Goal: Book appointment/travel/reservation

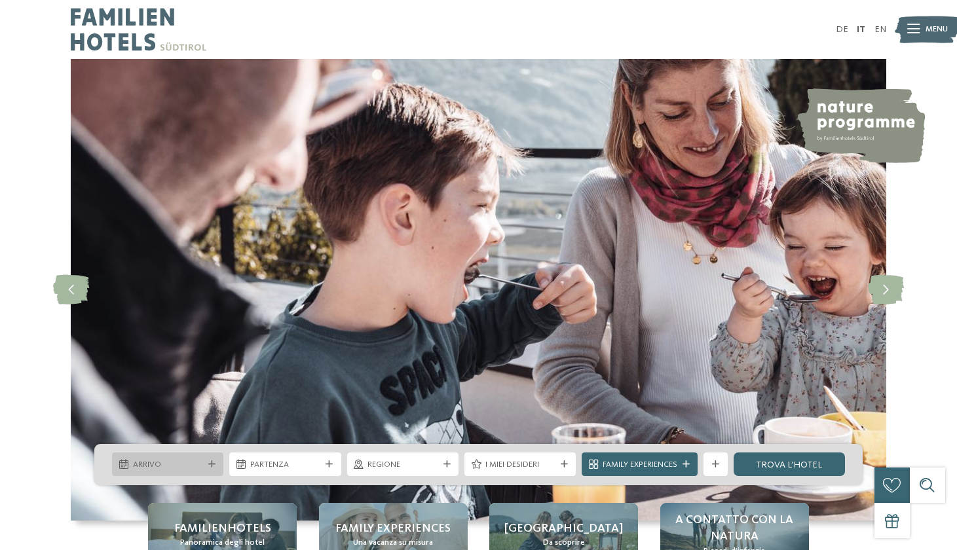
click at [202, 464] on span "Arrivo" at bounding box center [168, 465] width 70 height 12
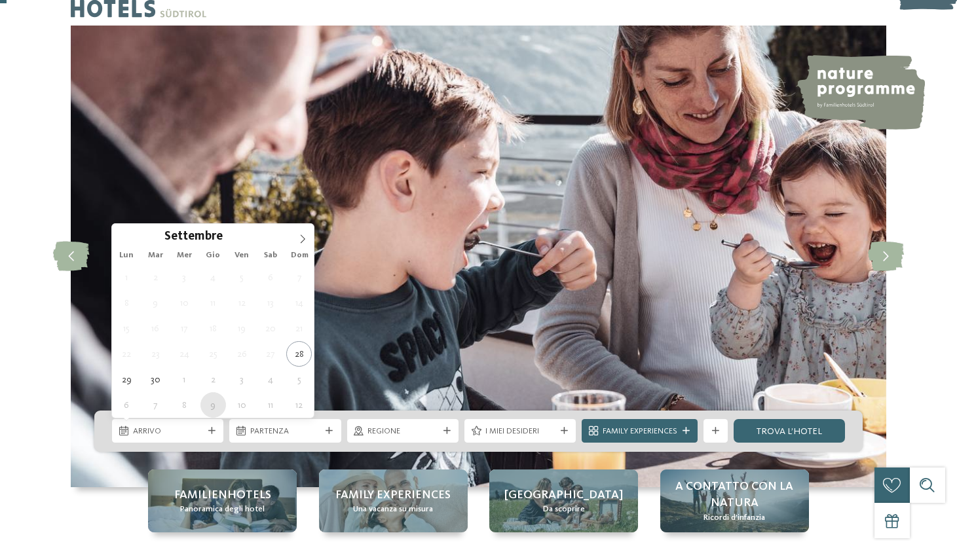
scroll to position [35, 0]
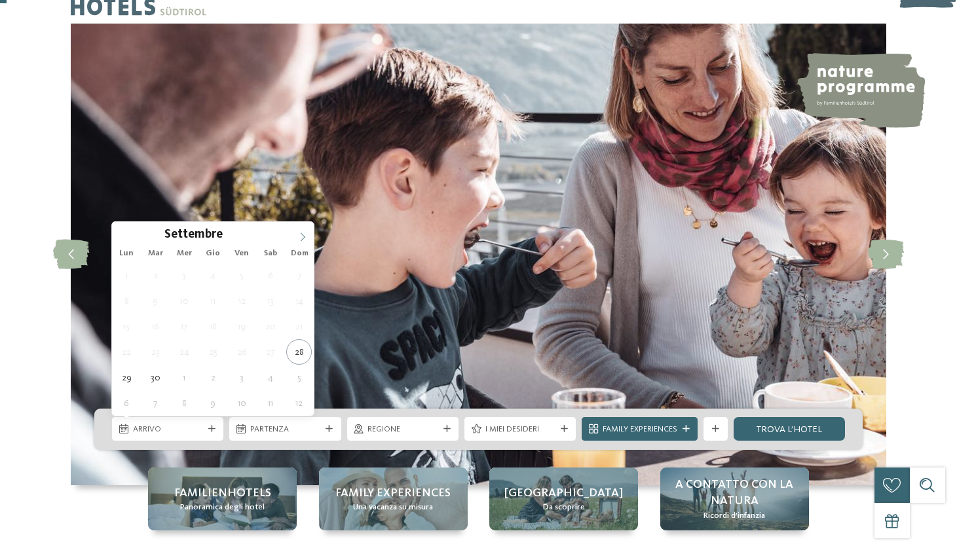
click at [305, 238] on icon at bounding box center [302, 237] width 9 height 9
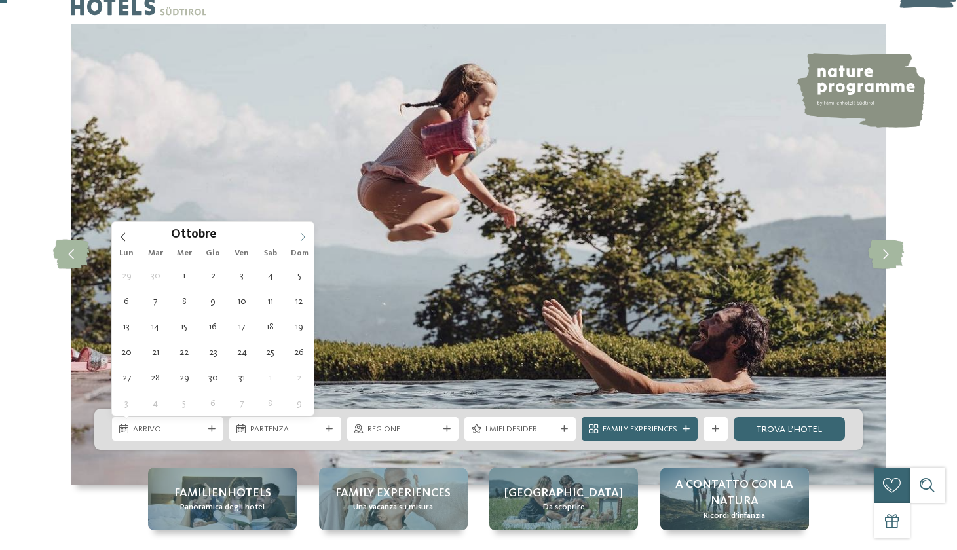
click at [305, 238] on icon at bounding box center [302, 237] width 9 height 9
click at [305, 238] on icon at bounding box center [303, 237] width 5 height 9
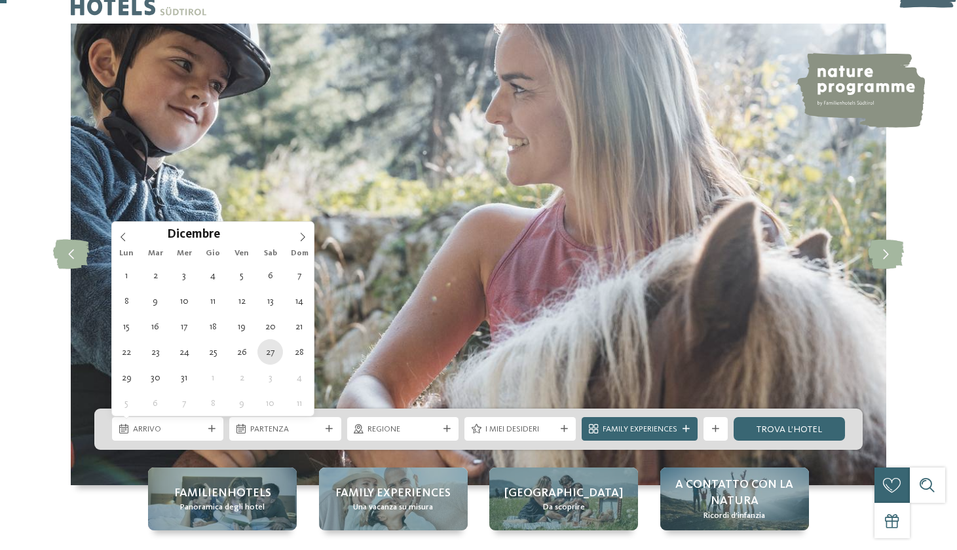
type div "27.12.2025"
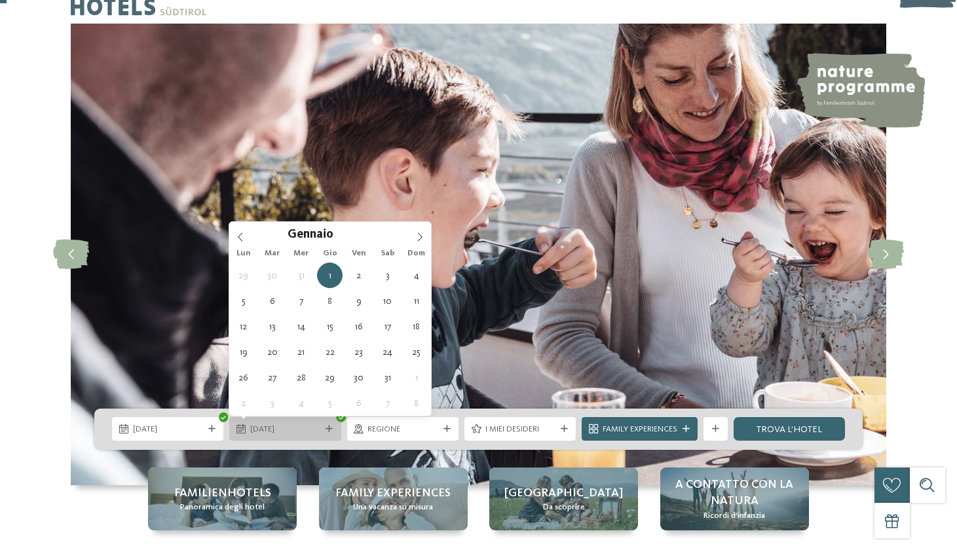
click at [311, 430] on span "01.01.2026" at bounding box center [285, 430] width 70 height 12
type div "02.01.2026"
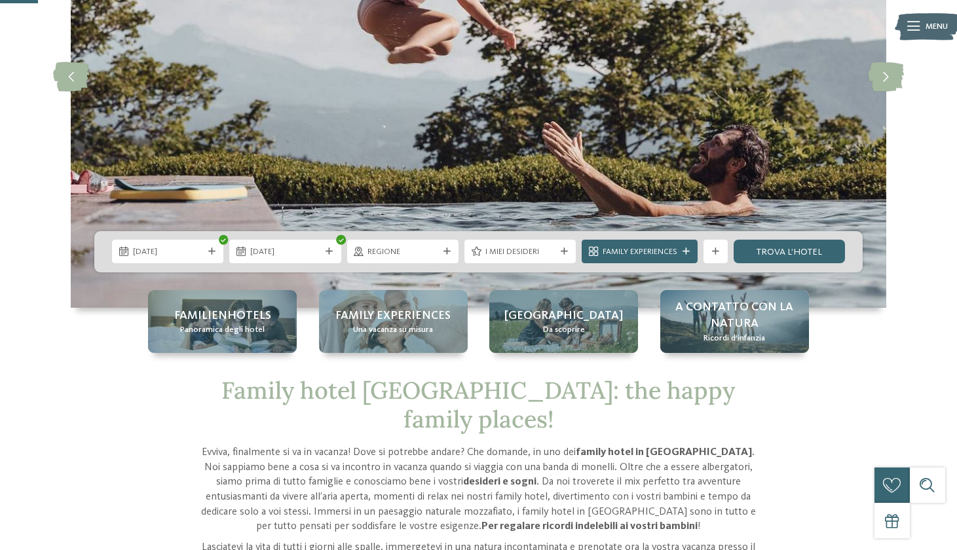
scroll to position [213, 0]
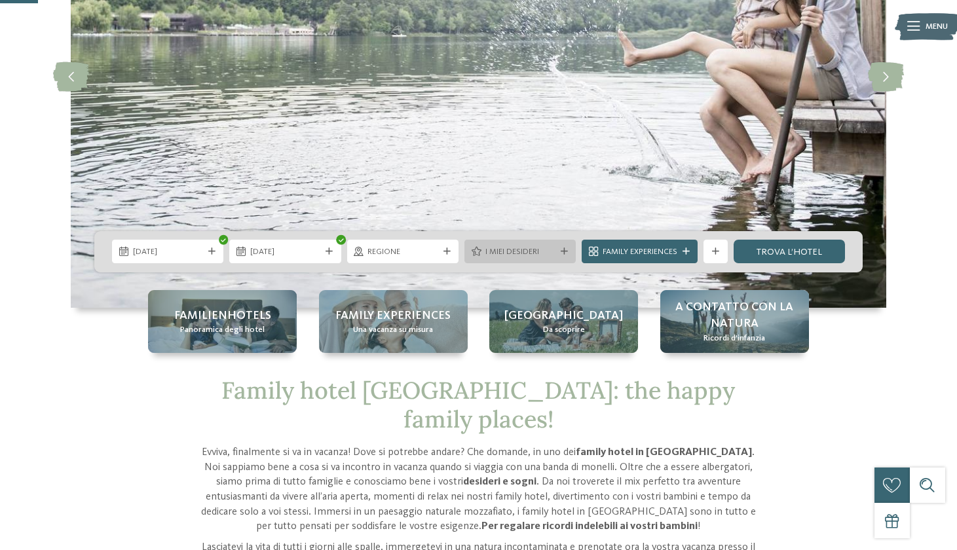
click at [564, 256] on div "I miei desideri" at bounding box center [519, 252] width 111 height 24
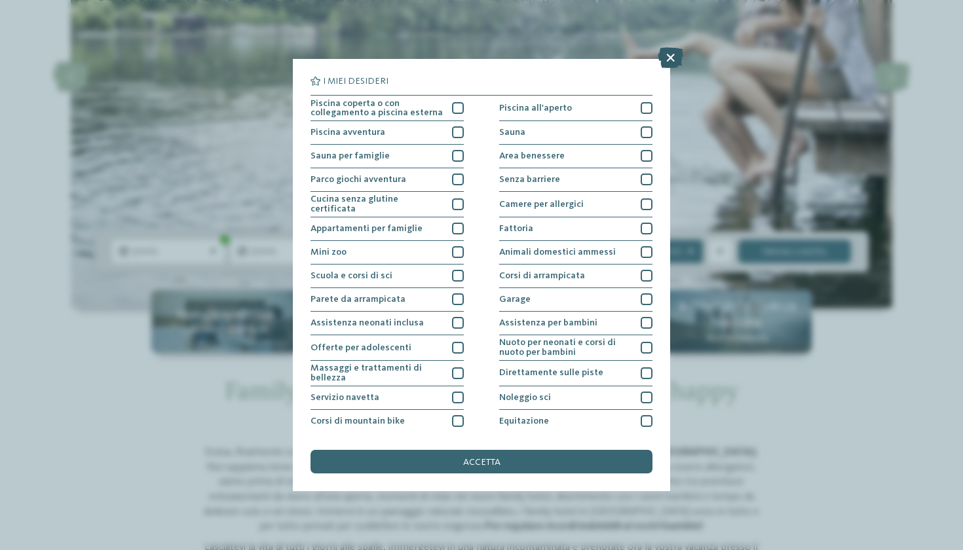
click at [669, 58] on icon at bounding box center [671, 57] width 26 height 21
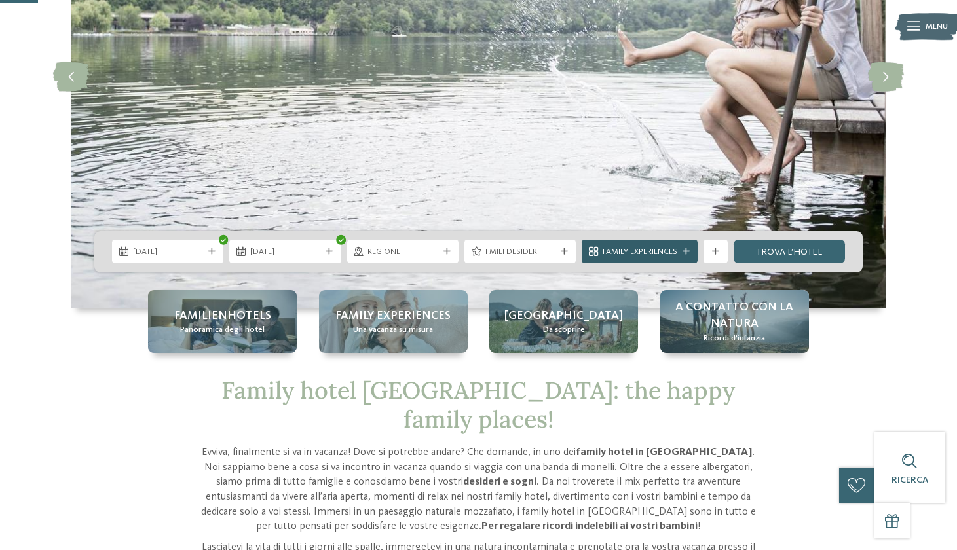
click at [655, 252] on span "Family Experiences" at bounding box center [640, 252] width 75 height 12
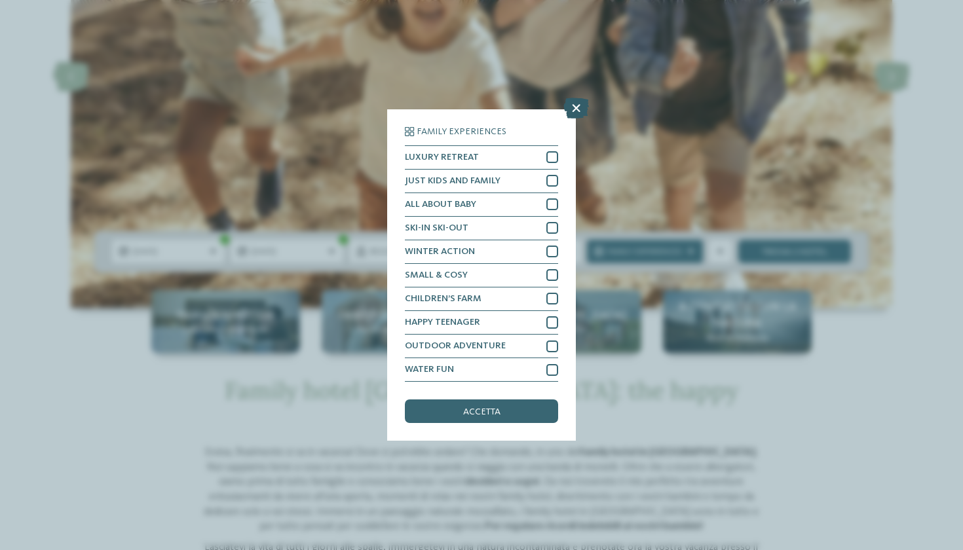
click at [576, 98] on icon at bounding box center [576, 108] width 26 height 21
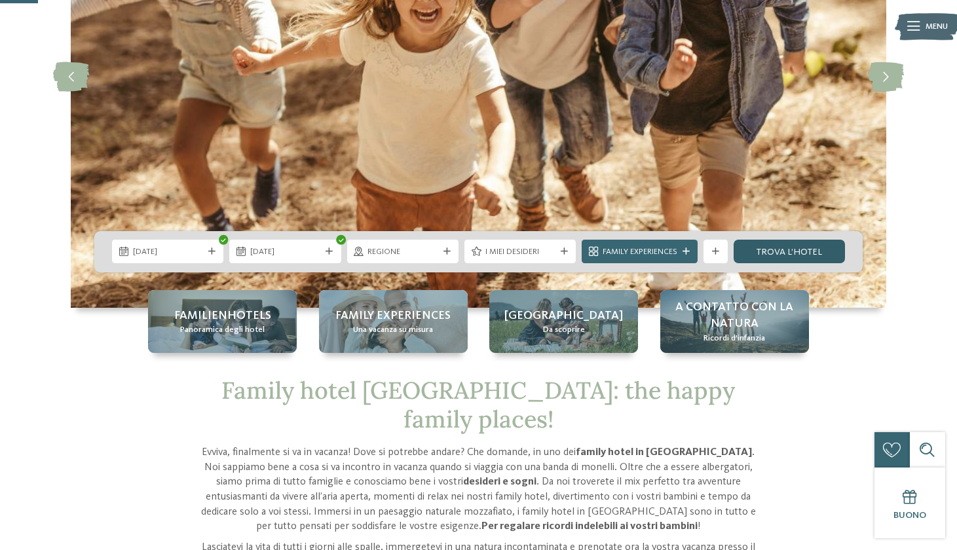
click at [776, 252] on link "trova l’hotel" at bounding box center [789, 252] width 111 height 24
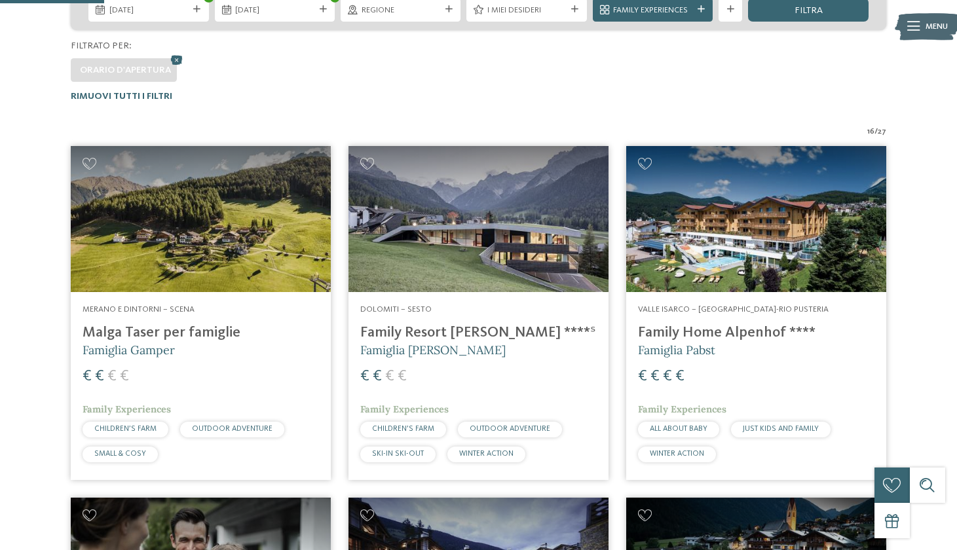
scroll to position [318, 0]
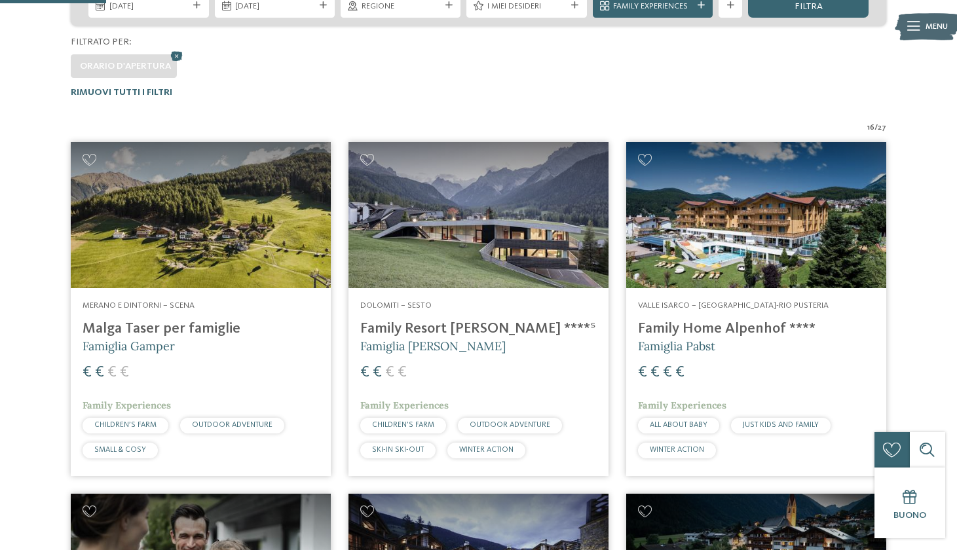
click at [267, 262] on img at bounding box center [201, 215] width 260 height 146
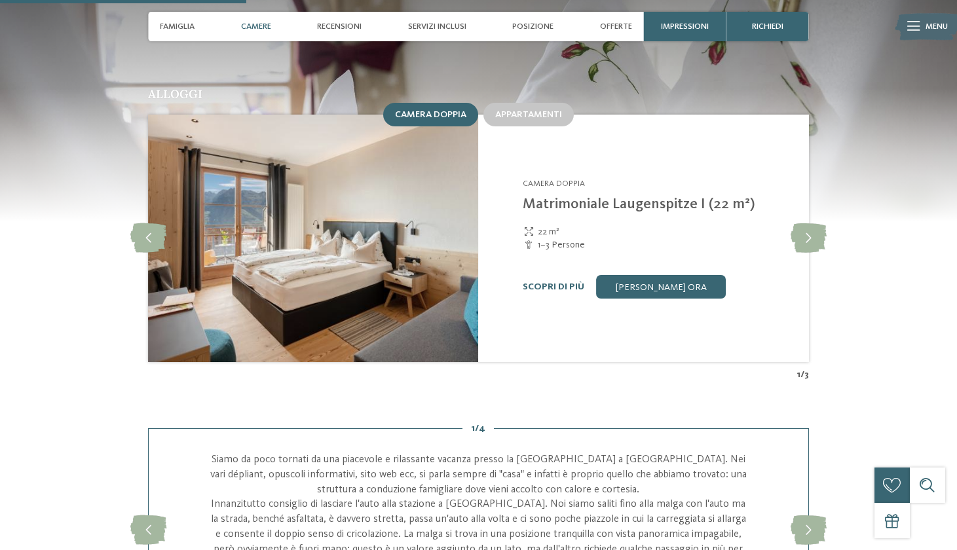
scroll to position [1197, 1]
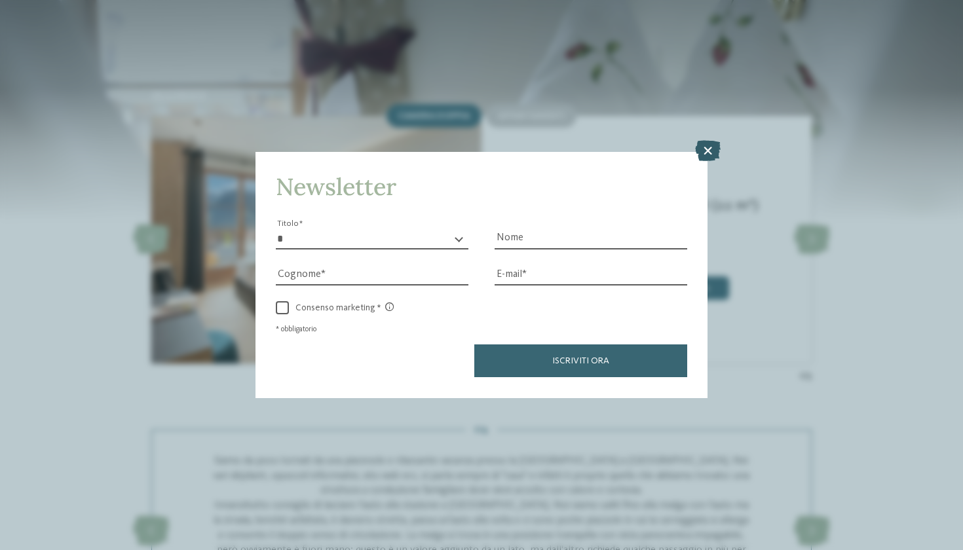
click at [710, 141] on icon at bounding box center [708, 151] width 26 height 21
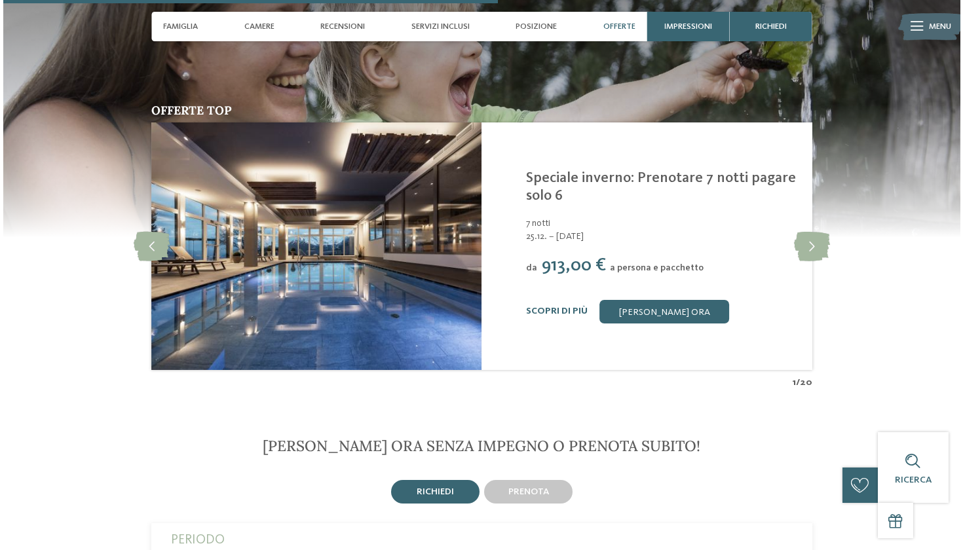
scroll to position [2425, 0]
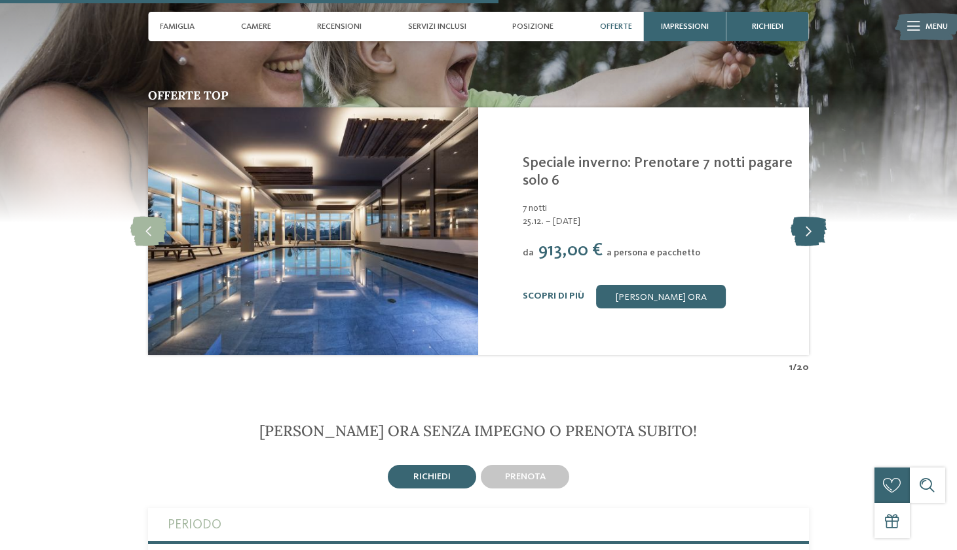
click at [799, 217] on icon at bounding box center [809, 231] width 36 height 29
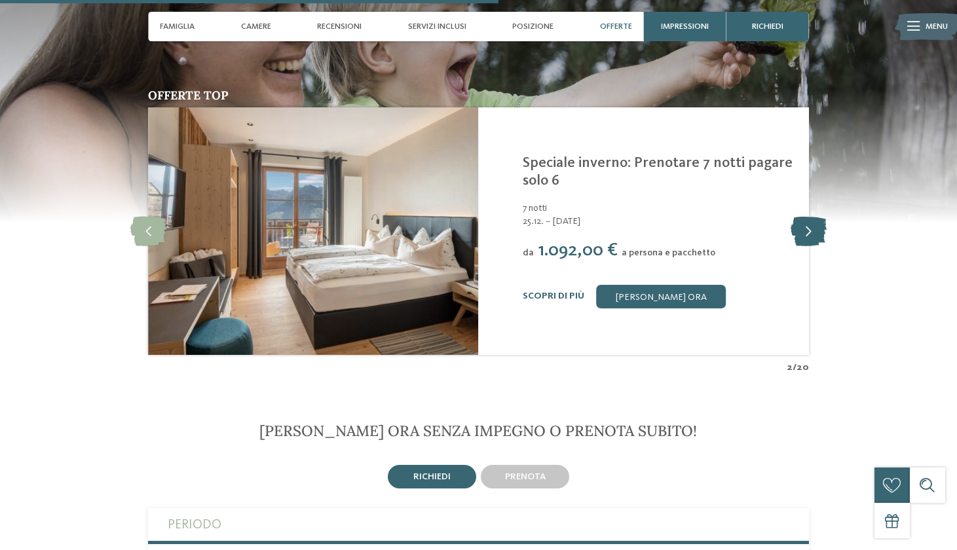
click at [808, 217] on icon at bounding box center [809, 231] width 36 height 29
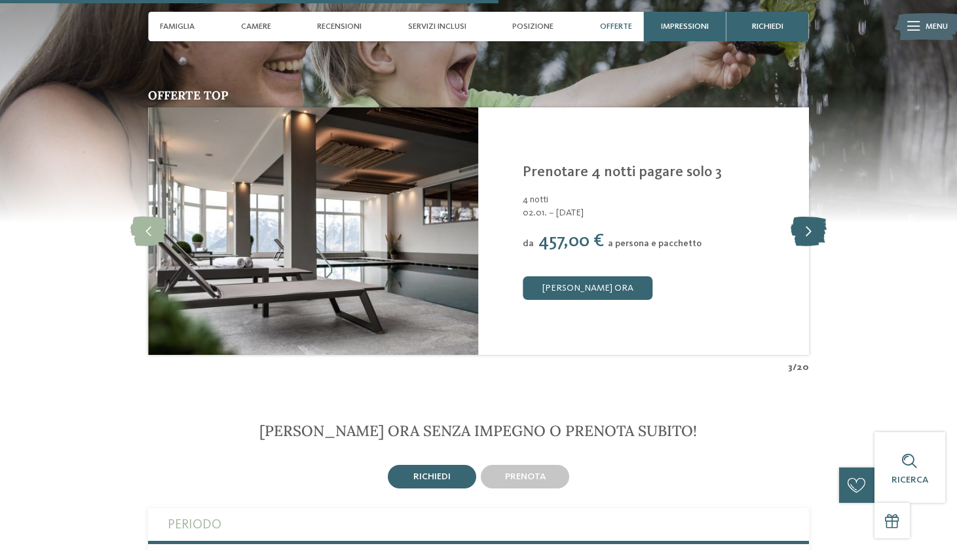
click at [804, 217] on icon at bounding box center [809, 231] width 36 height 29
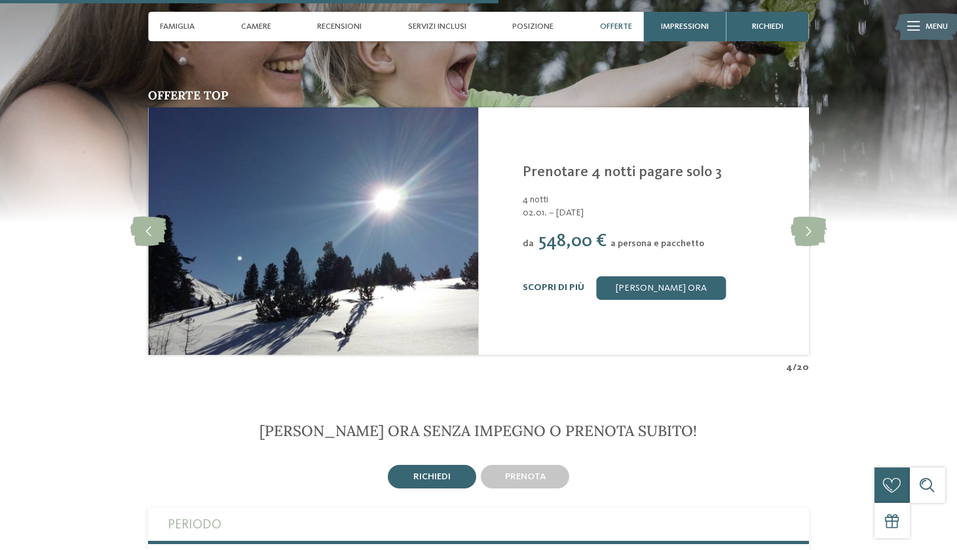
click at [543, 283] on link "Scopri di più" at bounding box center [554, 287] width 62 height 9
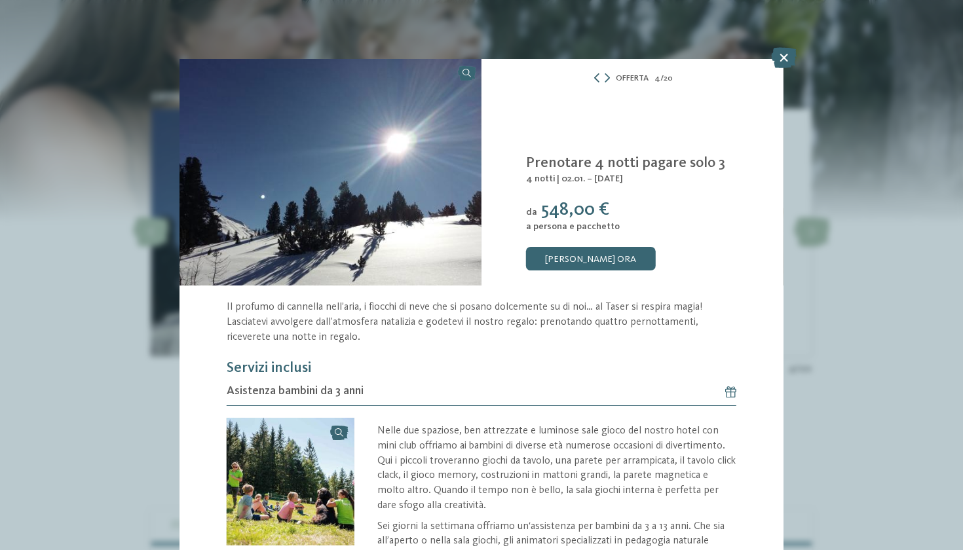
click at [595, 74] on icon at bounding box center [596, 77] width 9 height 9
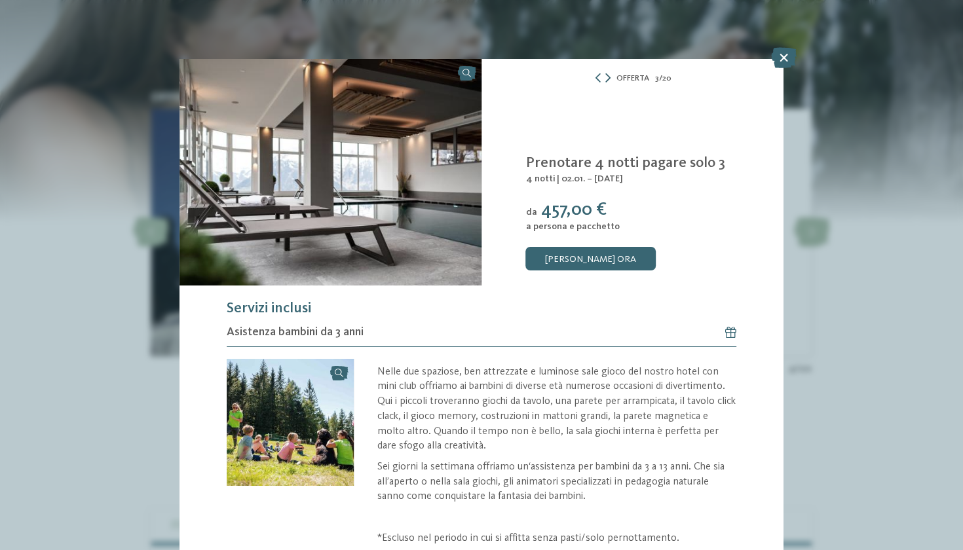
click at [607, 77] on icon at bounding box center [607, 77] width 5 height 9
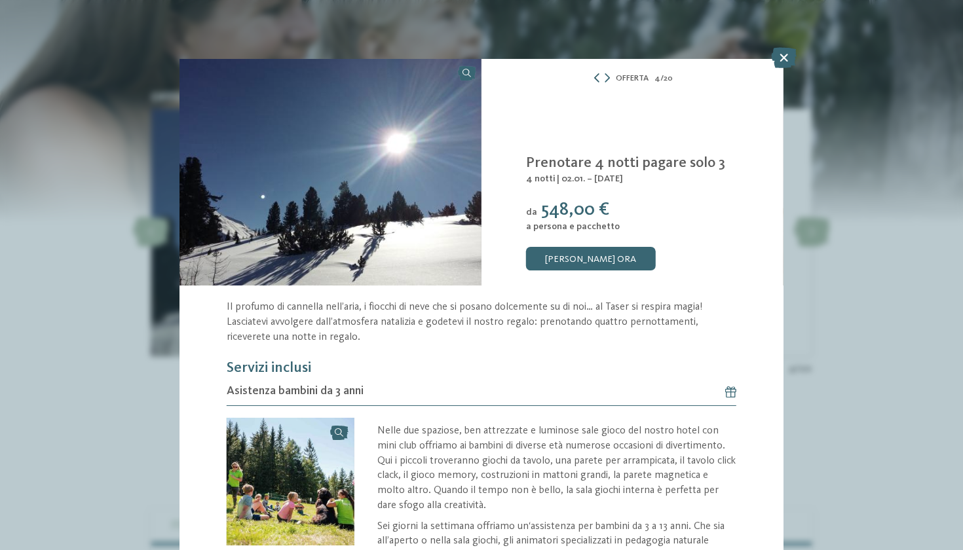
click at [593, 79] on icon at bounding box center [596, 77] width 9 height 9
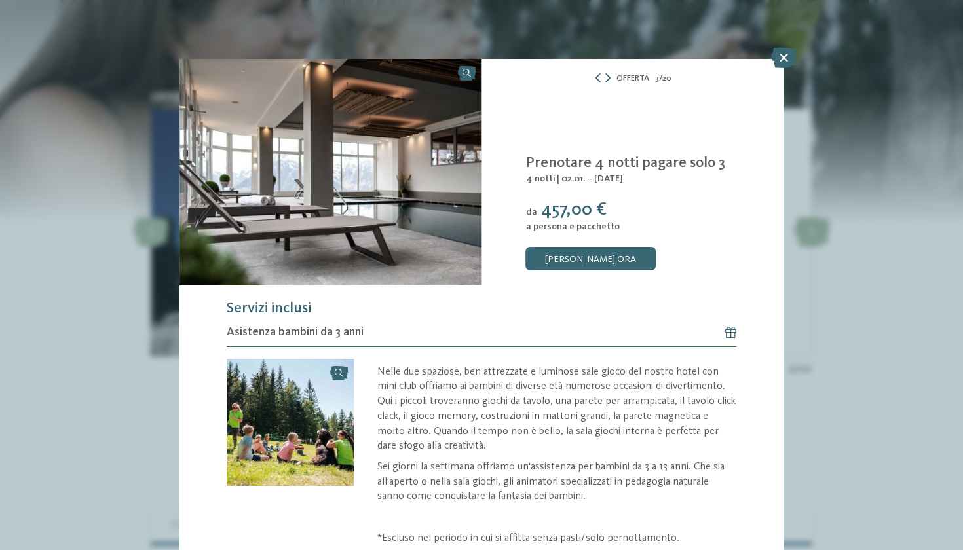
click at [608, 81] on icon at bounding box center [607, 77] width 5 height 9
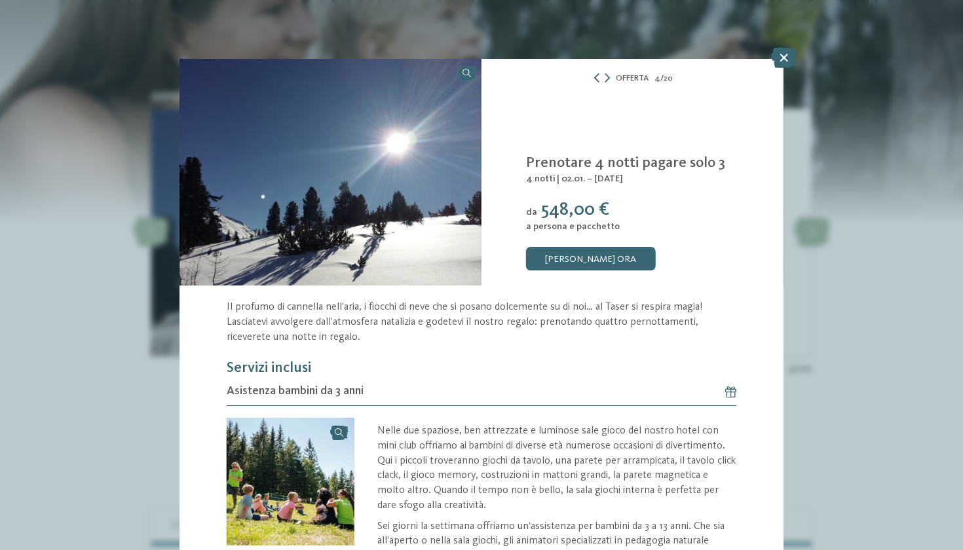
click at [597, 78] on icon at bounding box center [596, 77] width 9 height 9
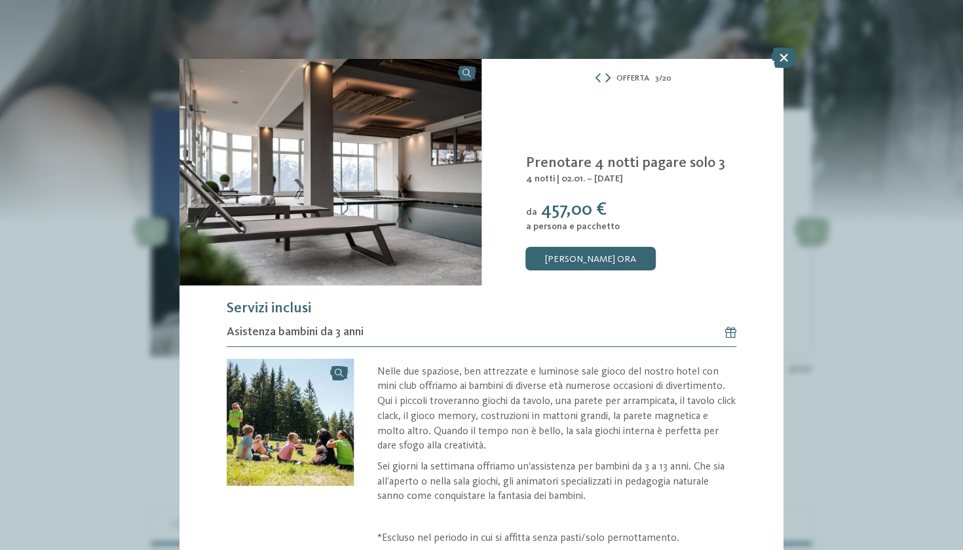
click at [609, 75] on icon at bounding box center [607, 77] width 5 height 9
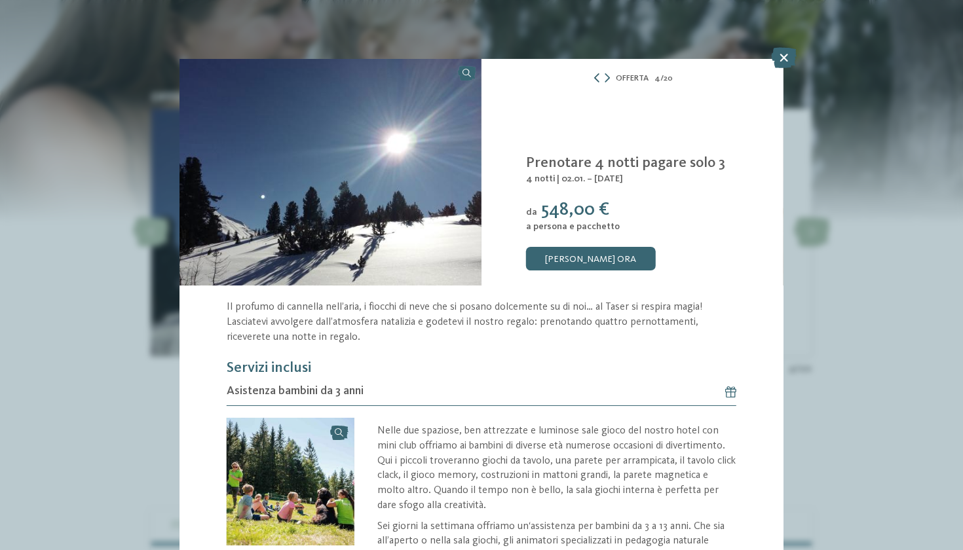
click at [598, 81] on icon at bounding box center [596, 77] width 9 height 9
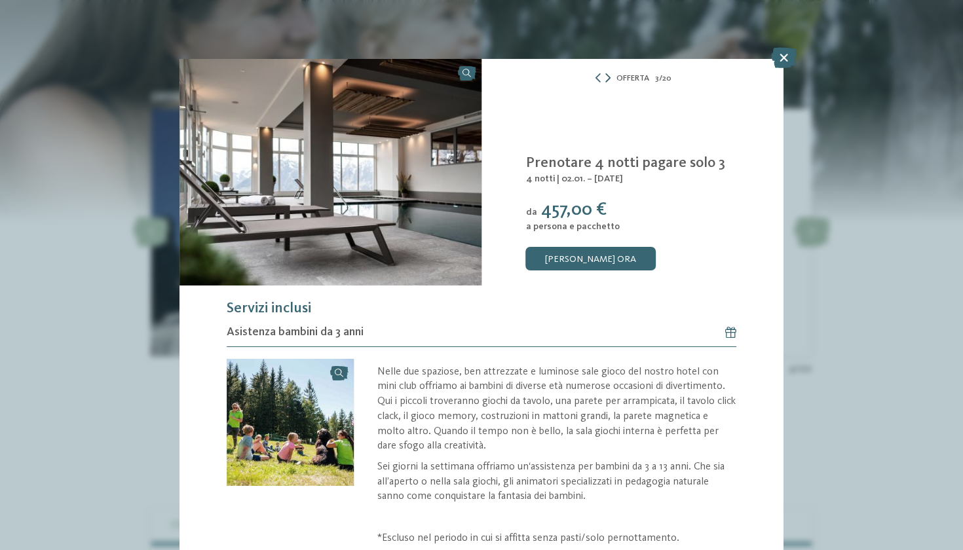
click at [609, 78] on icon at bounding box center [607, 77] width 5 height 9
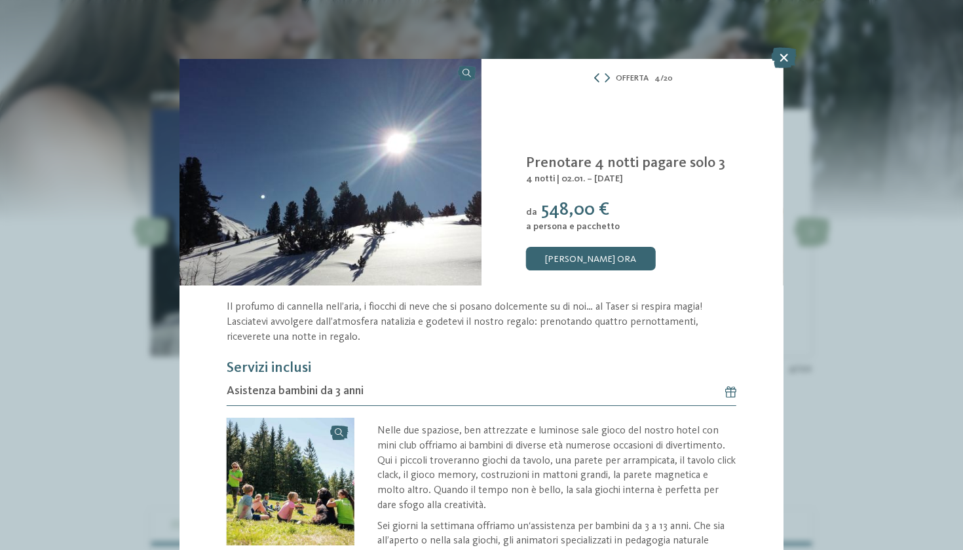
click at [596, 81] on icon at bounding box center [596, 77] width 9 height 9
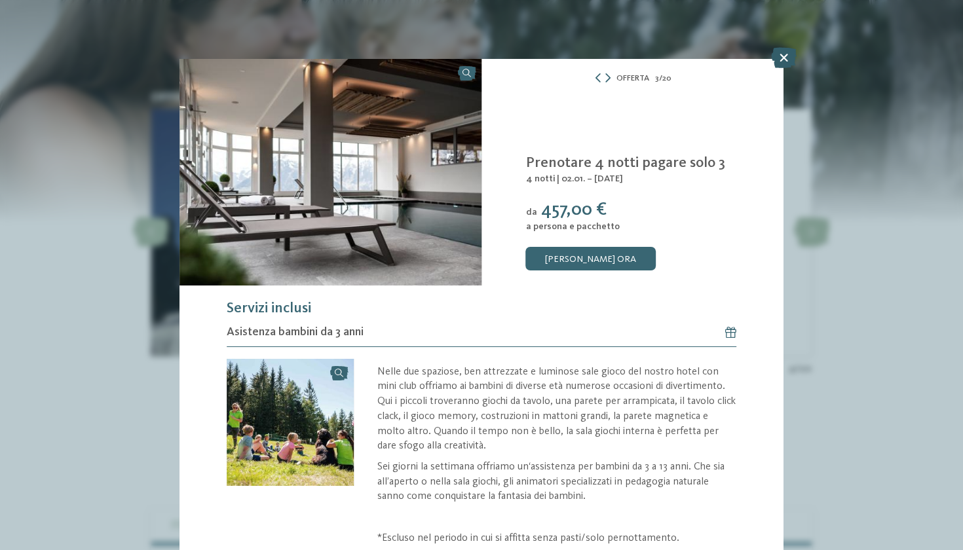
click at [783, 60] on icon at bounding box center [784, 57] width 26 height 21
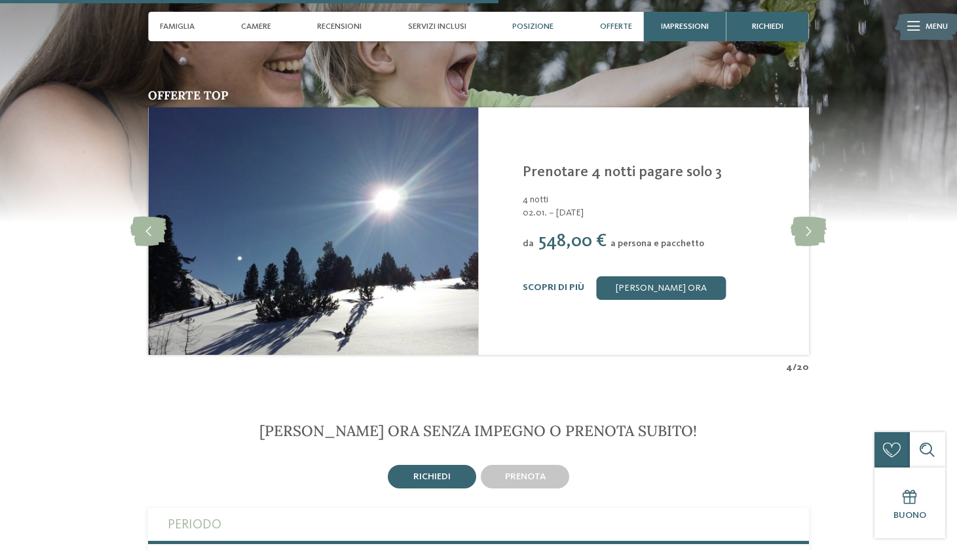
click at [540, 29] on span "Posizione" at bounding box center [532, 27] width 41 height 10
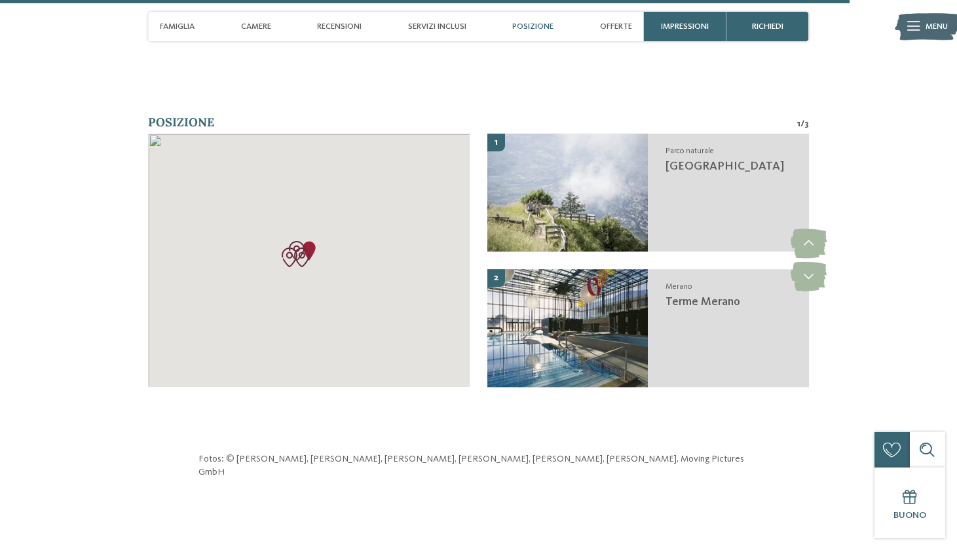
scroll to position [4158, 0]
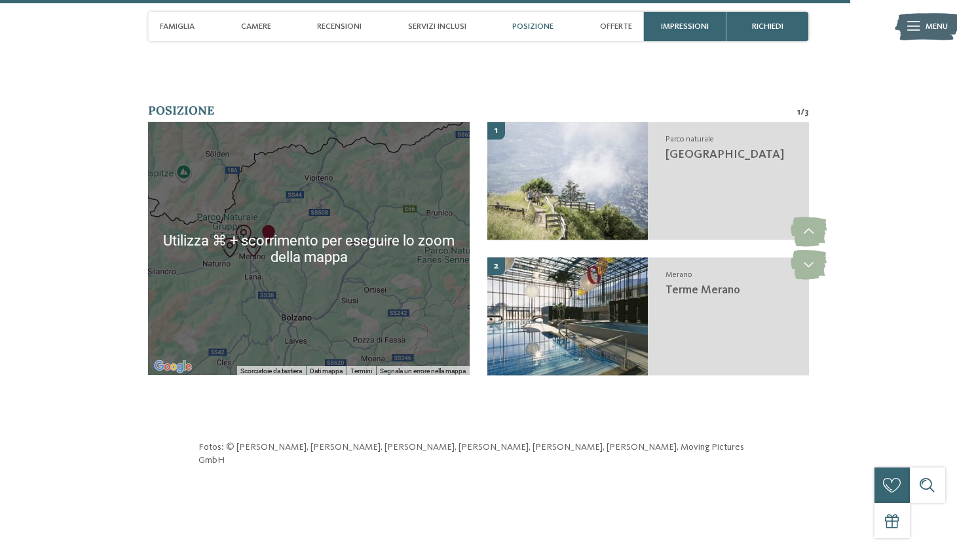
click at [295, 234] on div at bounding box center [309, 249] width 322 height 254
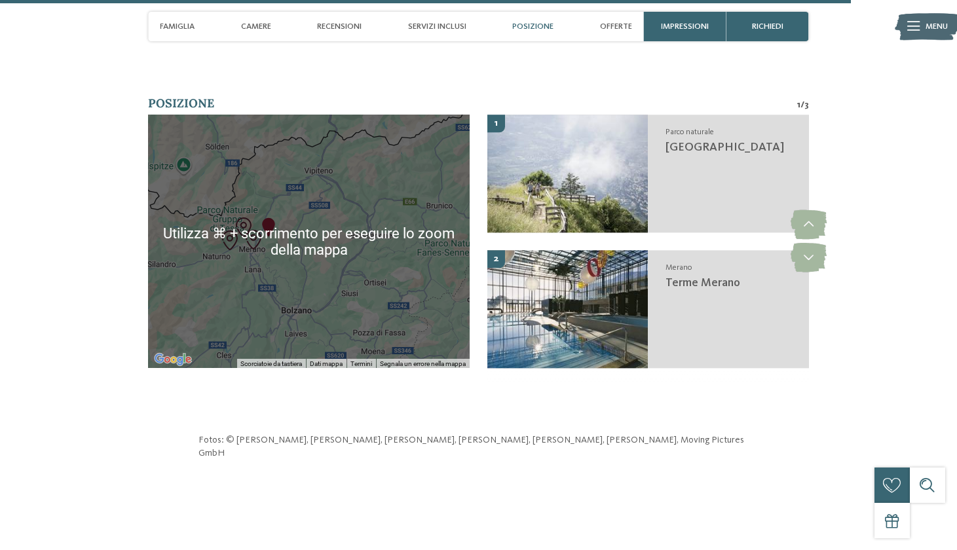
scroll to position [4166, 0]
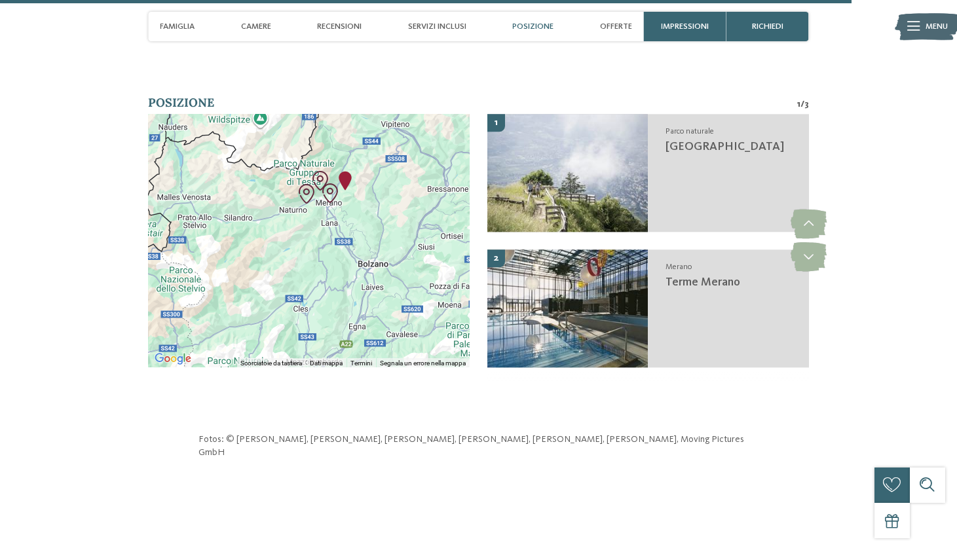
drag, startPoint x: 327, startPoint y: 227, endPoint x: 405, endPoint y: 181, distance: 90.8
click at [405, 181] on div at bounding box center [309, 241] width 322 height 254
click at [334, 233] on div at bounding box center [309, 241] width 322 height 254
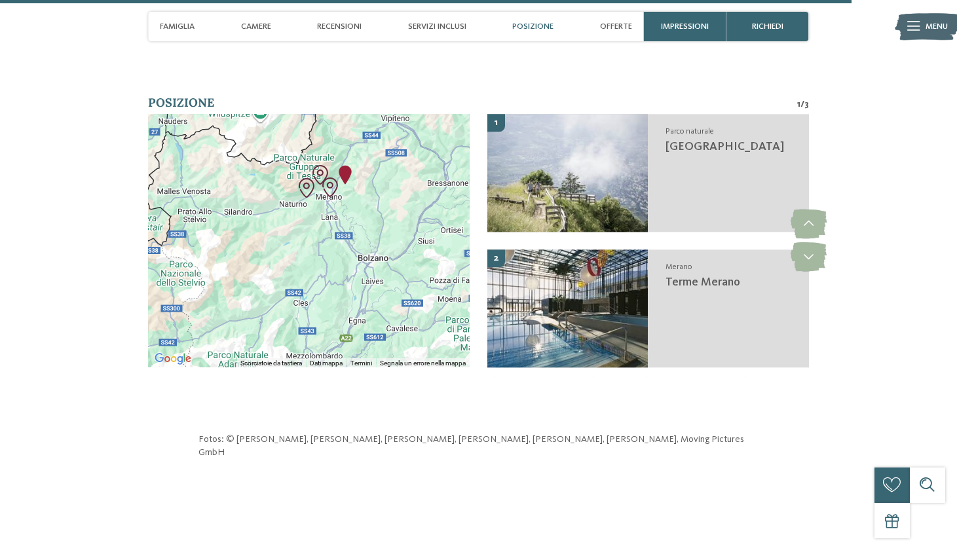
drag, startPoint x: 334, startPoint y: 212, endPoint x: 334, endPoint y: 166, distance: 46.5
click at [334, 166] on div at bounding box center [309, 241] width 322 height 254
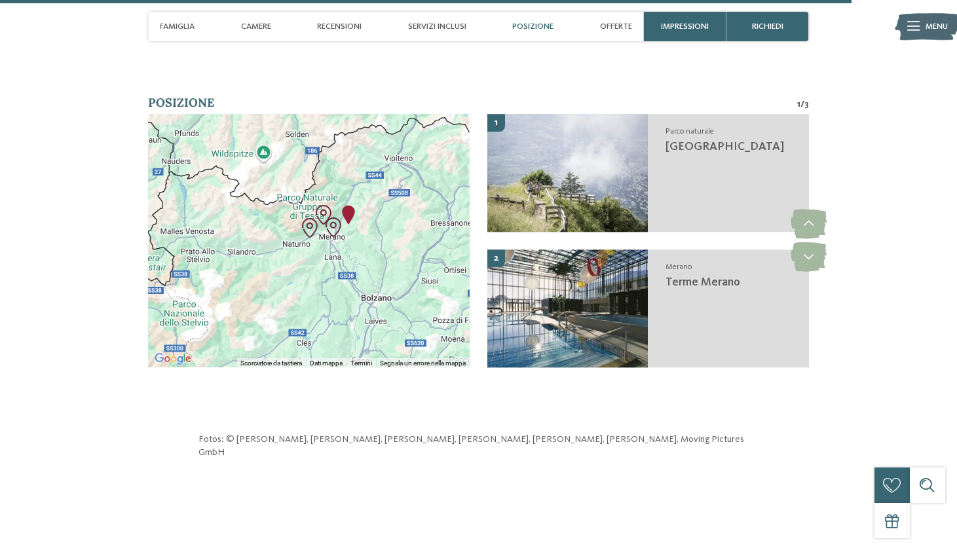
drag, startPoint x: 328, startPoint y: 141, endPoint x: 331, endPoint y: 246, distance: 104.9
click at [331, 246] on div at bounding box center [309, 241] width 322 height 254
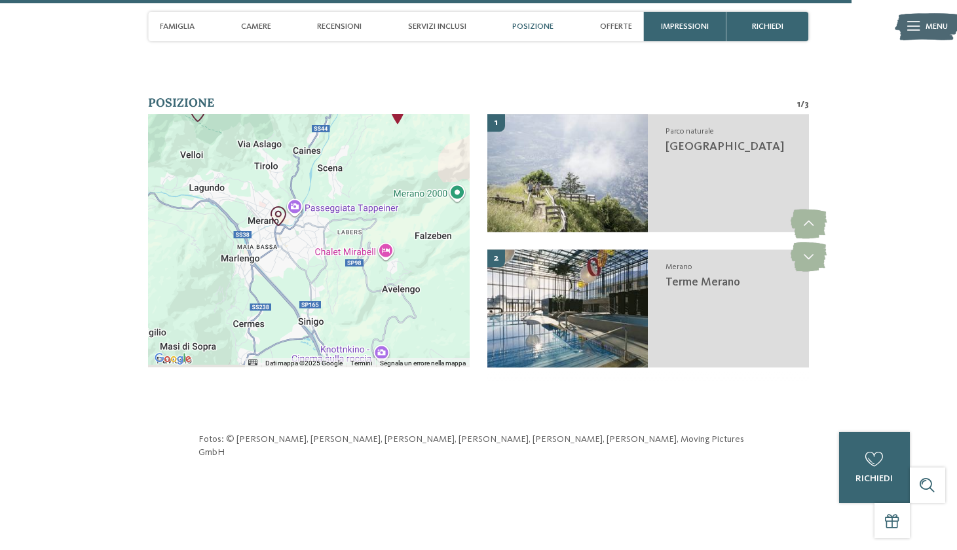
drag, startPoint x: 397, startPoint y: 248, endPoint x: 310, endPoint y: 215, distance: 93.3
click at [310, 215] on div at bounding box center [309, 241] width 322 height 254
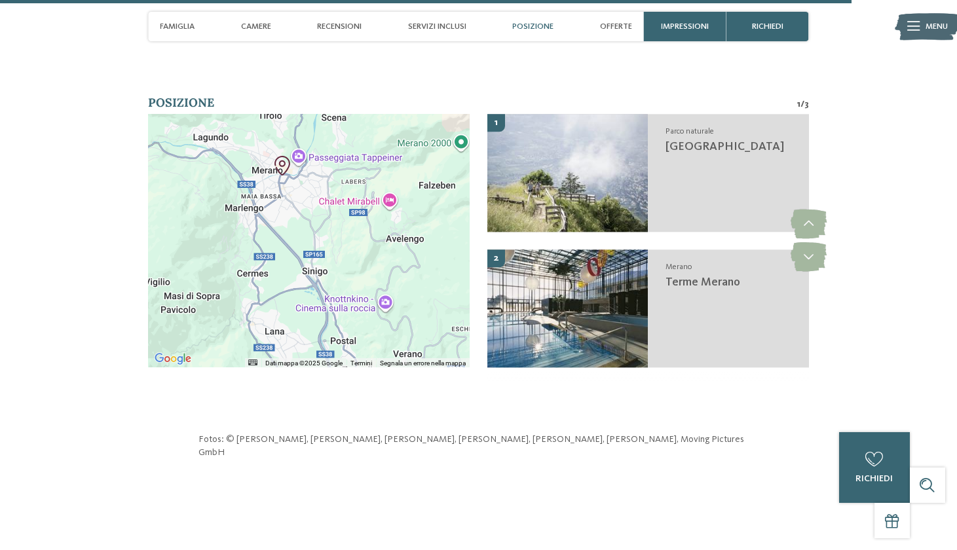
drag, startPoint x: 317, startPoint y: 250, endPoint x: 326, endPoint y: 195, distance: 55.7
click at [326, 195] on div at bounding box center [309, 241] width 322 height 254
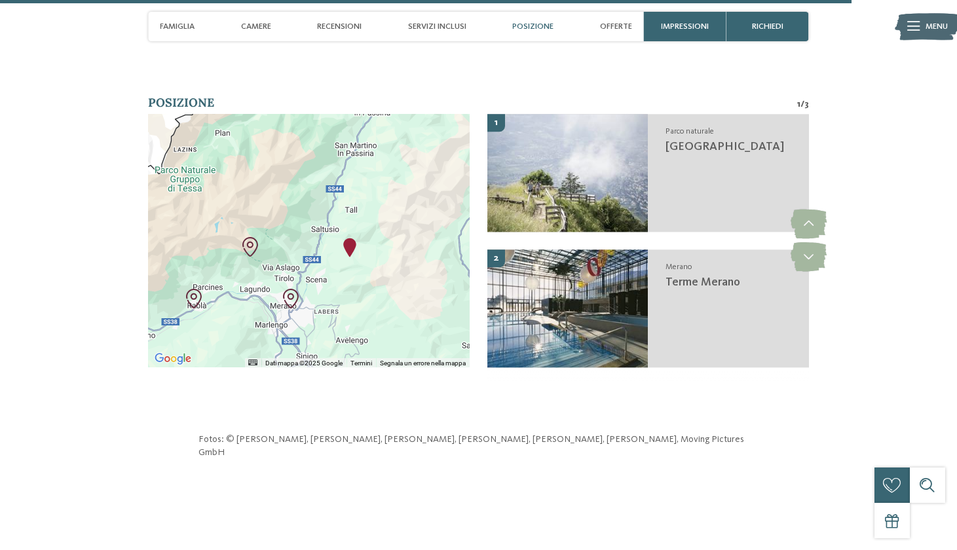
drag, startPoint x: 371, startPoint y: 132, endPoint x: 361, endPoint y: 240, distance: 109.2
click at [361, 240] on div at bounding box center [309, 241] width 322 height 254
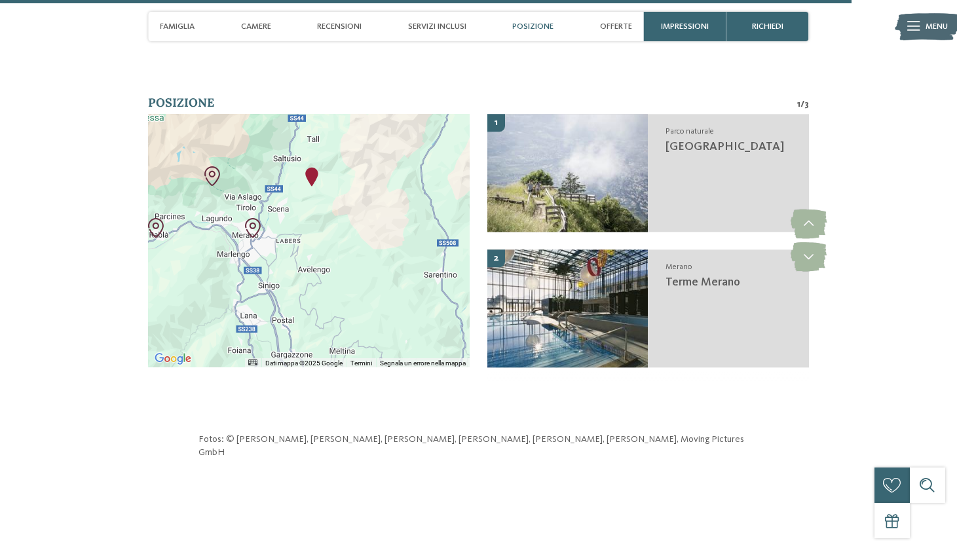
drag, startPoint x: 392, startPoint y: 184, endPoint x: 354, endPoint y: 114, distance: 79.7
click at [354, 114] on div at bounding box center [309, 241] width 322 height 254
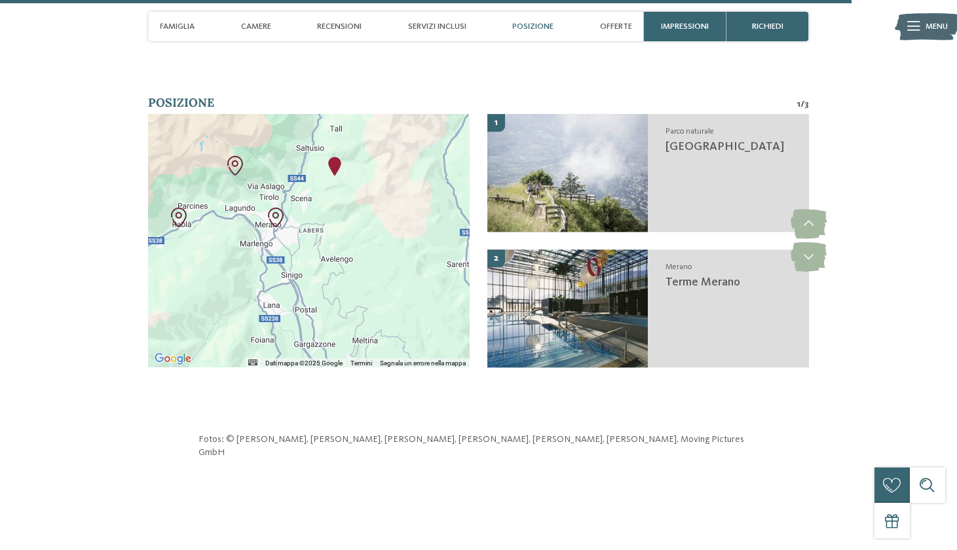
drag, startPoint x: 301, startPoint y: 220, endPoint x: 324, endPoint y: 208, distance: 26.7
click at [324, 208] on div at bounding box center [309, 241] width 322 height 254
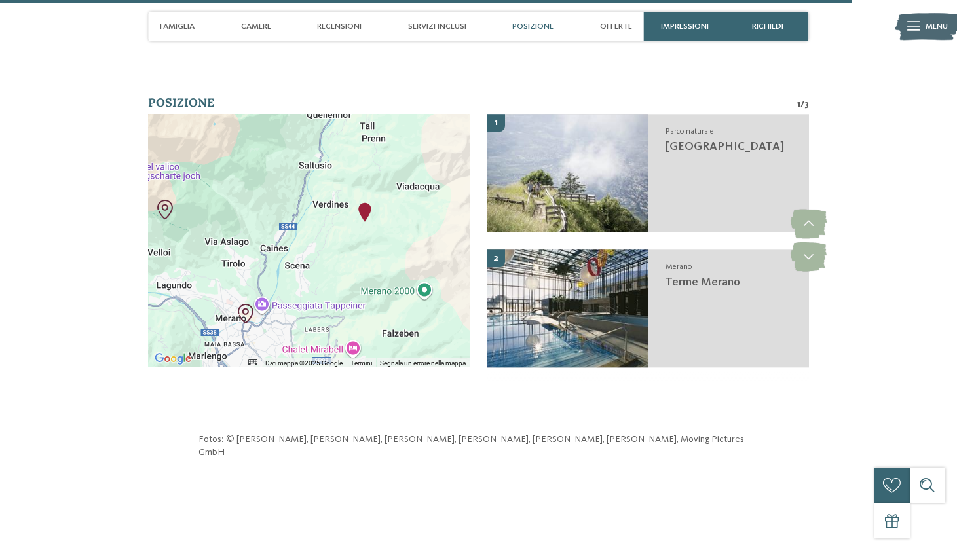
drag, startPoint x: 338, startPoint y: 180, endPoint x: 356, endPoint y: 293, distance: 114.7
click at [356, 293] on div at bounding box center [309, 241] width 322 height 254
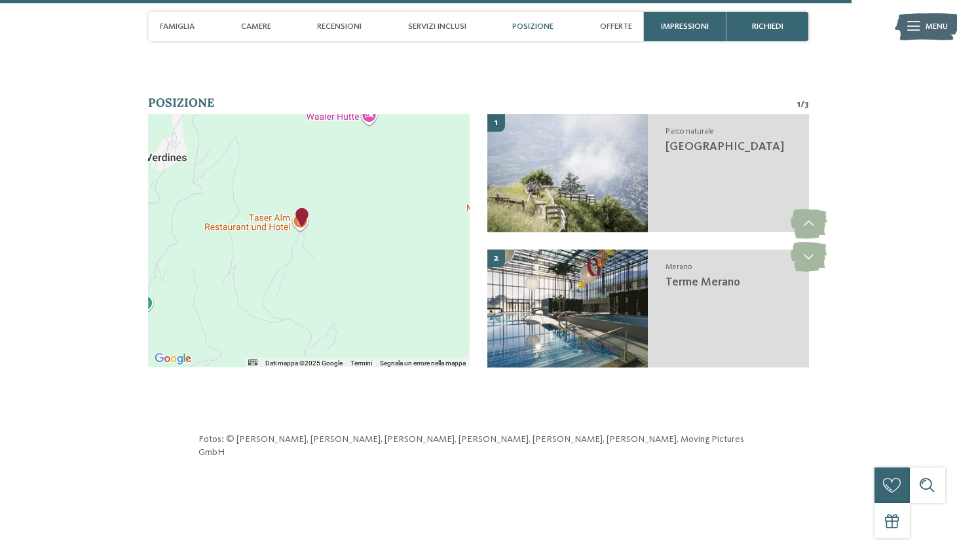
drag, startPoint x: 394, startPoint y: 167, endPoint x: 276, endPoint y: 255, distance: 147.0
click at [276, 255] on div at bounding box center [309, 241] width 322 height 254
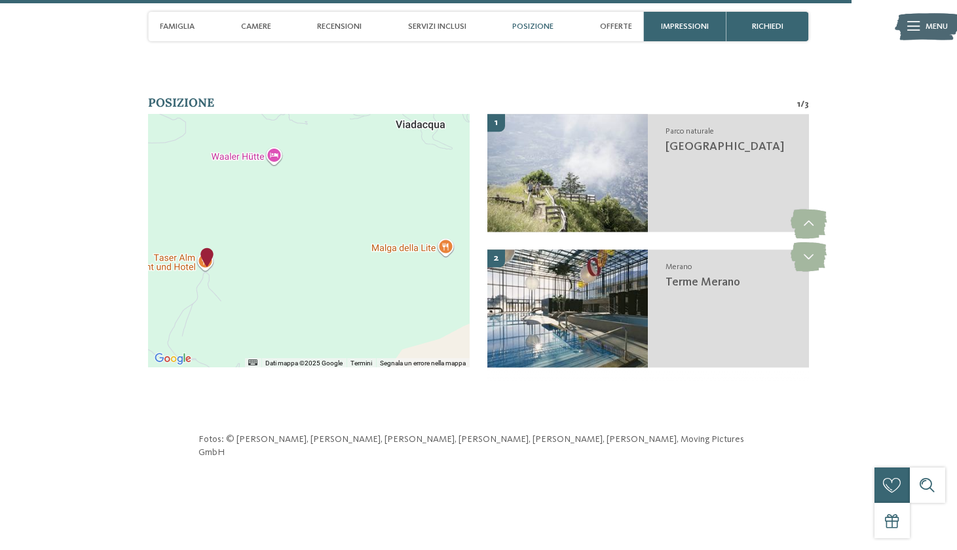
drag, startPoint x: 364, startPoint y: 246, endPoint x: 267, endPoint y: 286, distance: 104.5
click at [267, 286] on div at bounding box center [309, 241] width 322 height 254
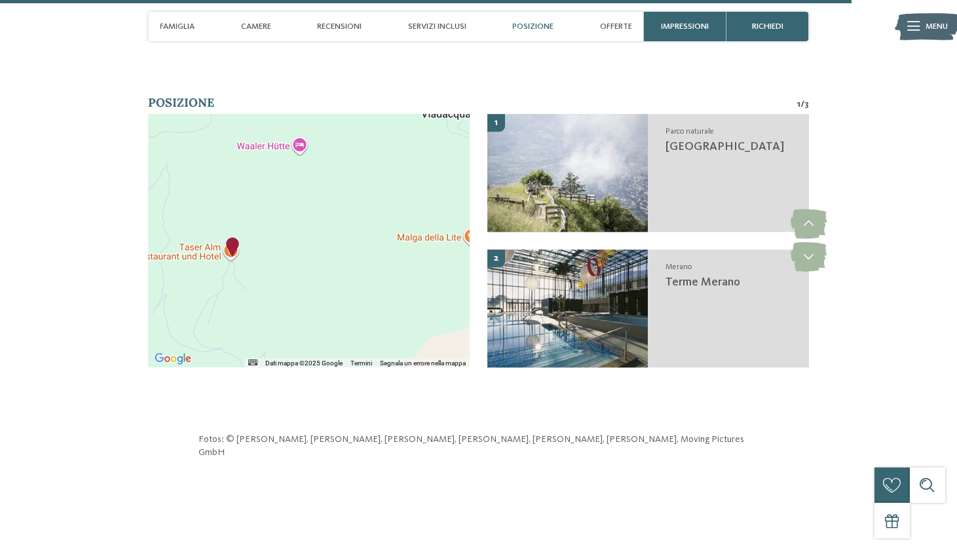
drag, startPoint x: 270, startPoint y: 286, endPoint x: 297, endPoint y: 276, distance: 28.8
click at [297, 276] on div at bounding box center [309, 241] width 322 height 254
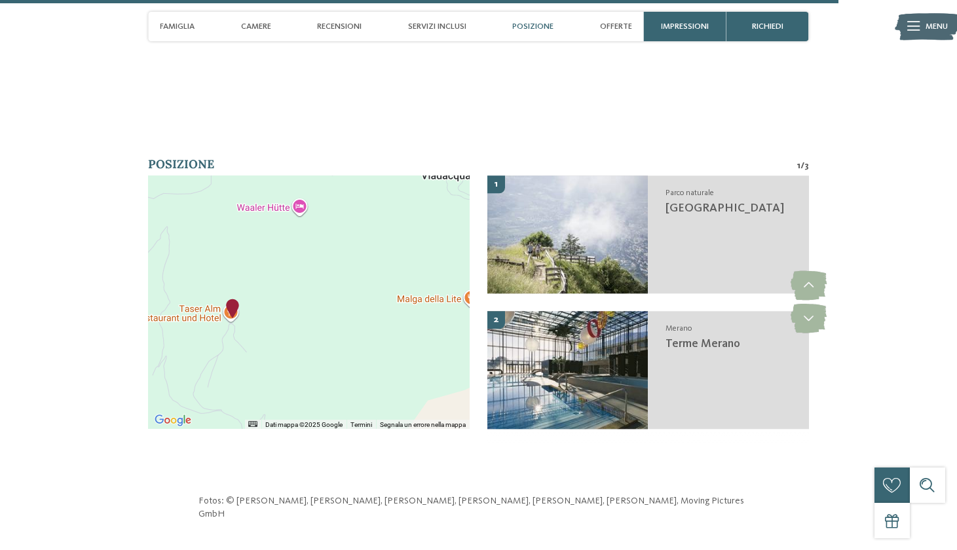
scroll to position [4108, 0]
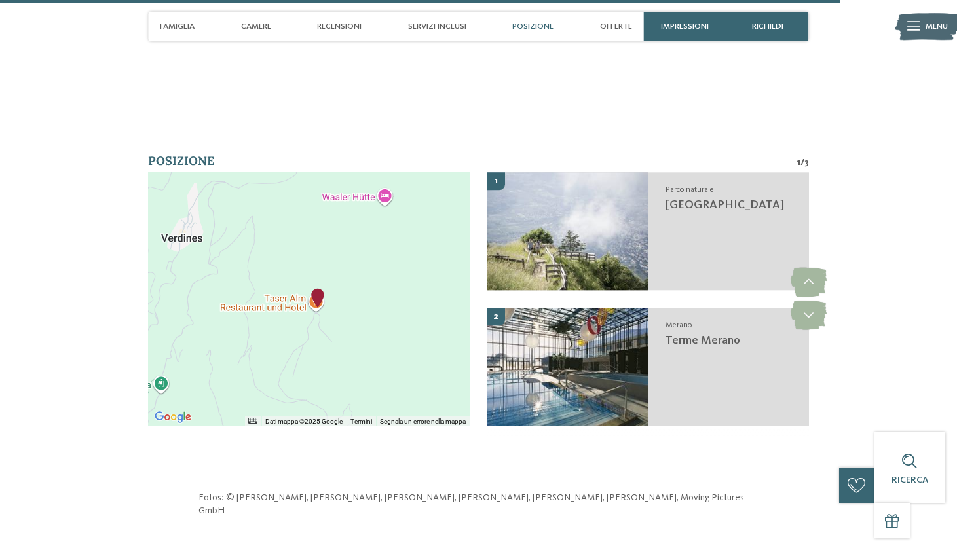
drag, startPoint x: 345, startPoint y: 297, endPoint x: 432, endPoint y: 290, distance: 86.8
click at [432, 290] on div at bounding box center [309, 299] width 322 height 254
